Goal: Information Seeking & Learning: Learn about a topic

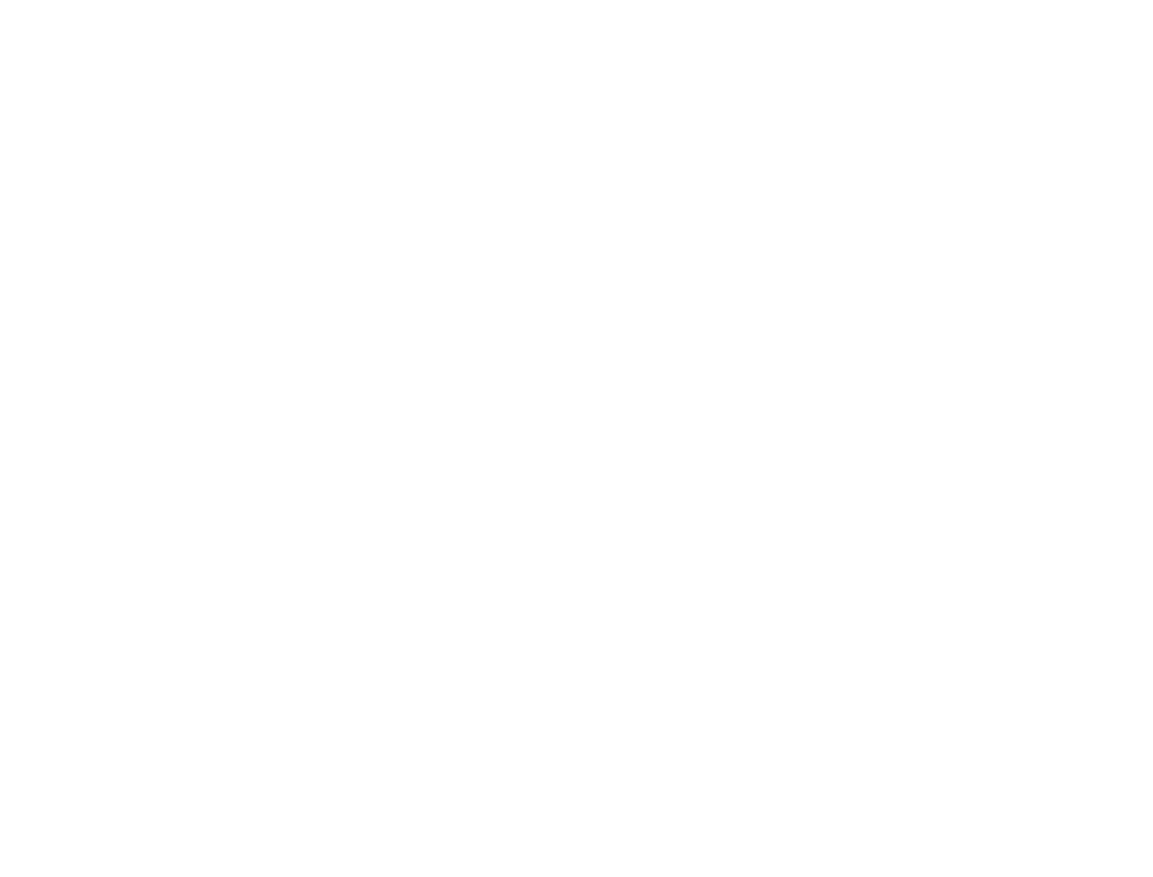
scroll to position [1029, 0]
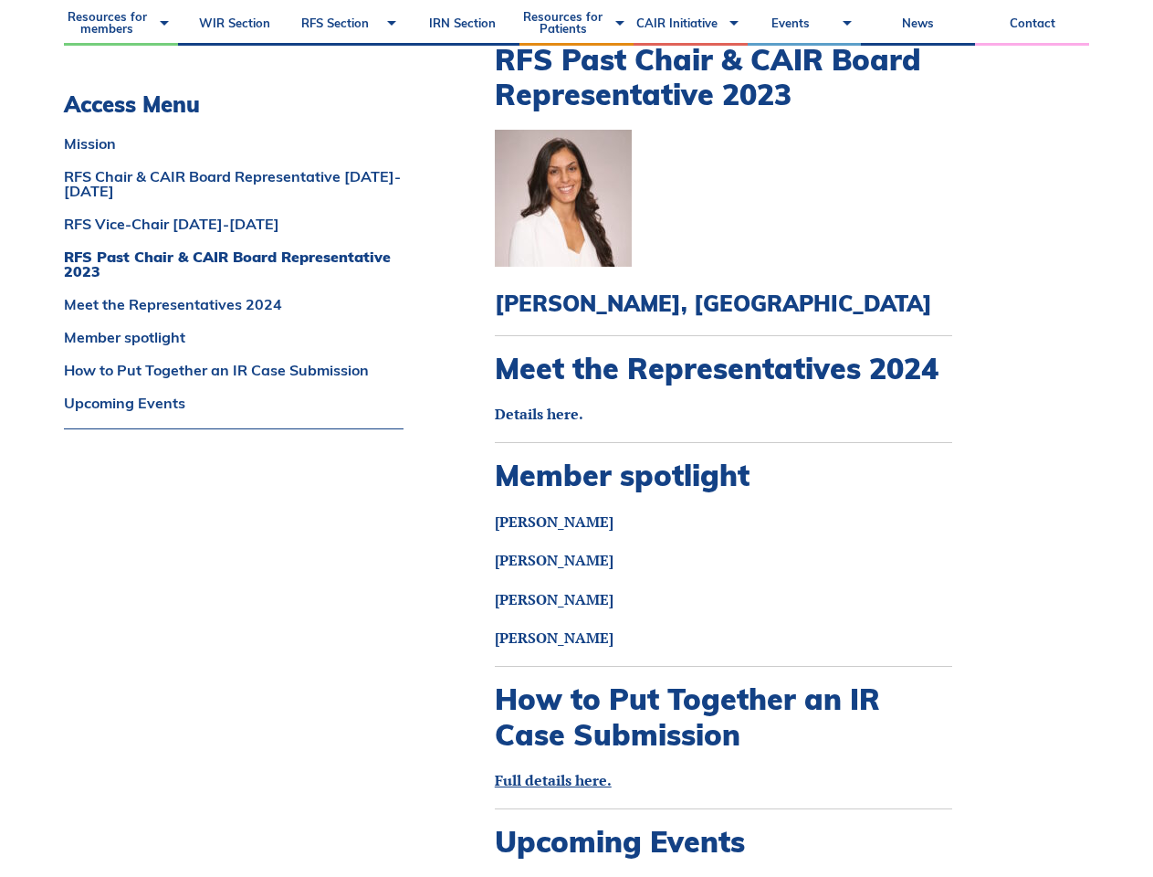
scroll to position [2134, 0]
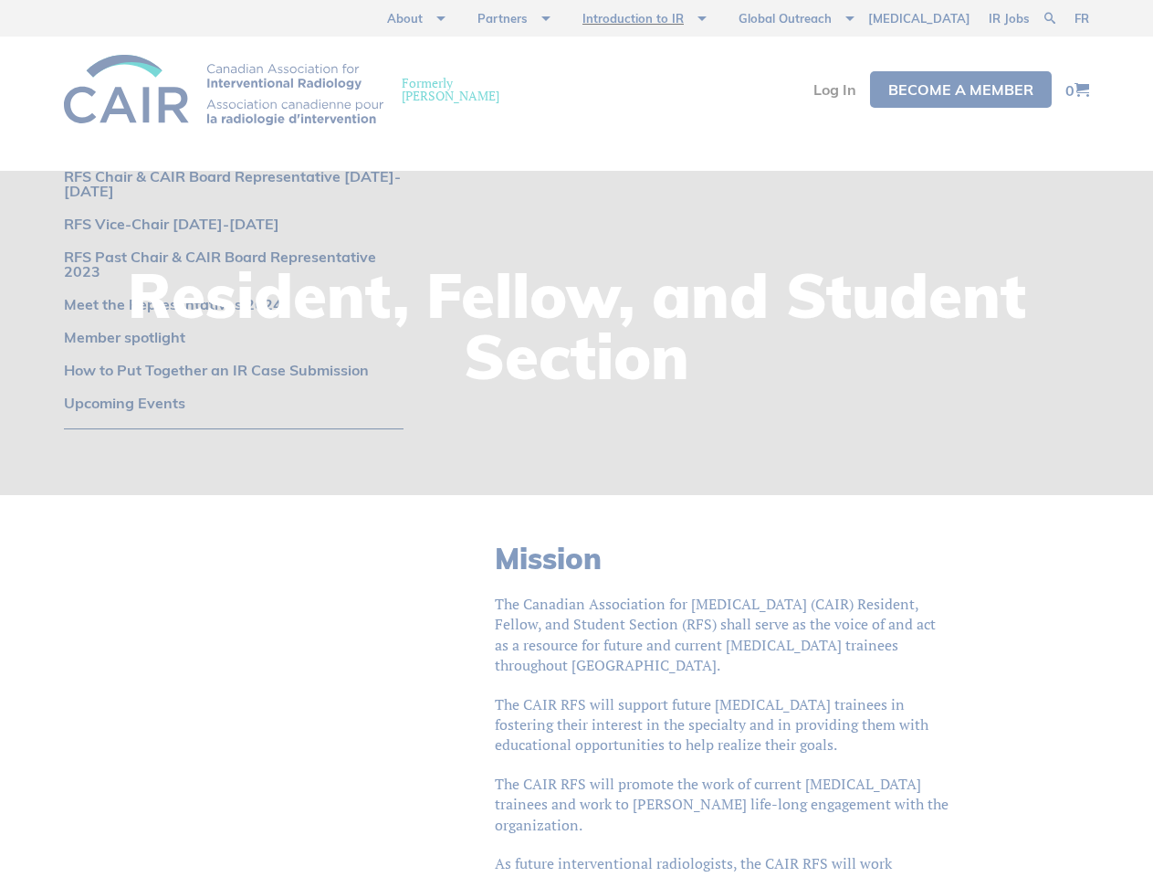
scroll to position [540, 0]
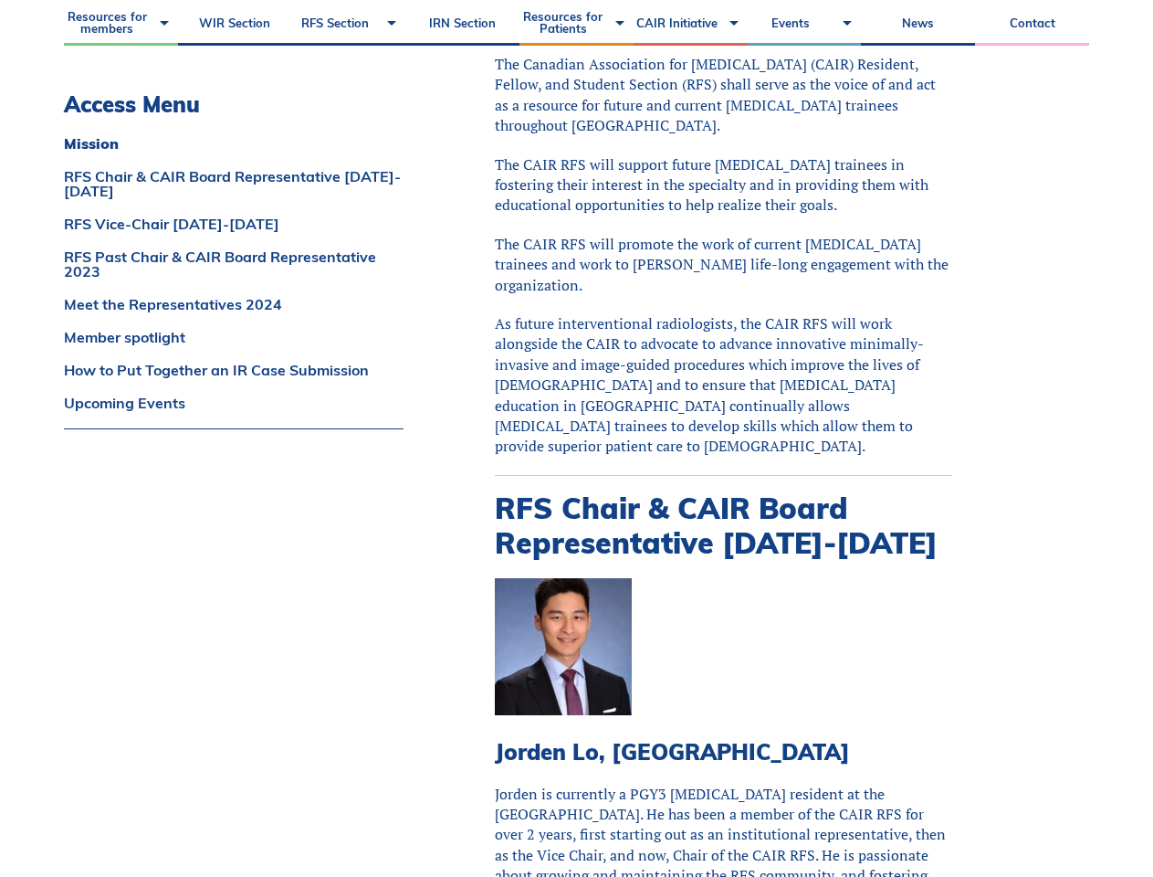
click at [576, 168] on p "The CAIR RFS will support future [MEDICAL_DATA] trainees in fostering their int…" at bounding box center [723, 184] width 457 height 61
